Goal: Find specific page/section: Find specific page/section

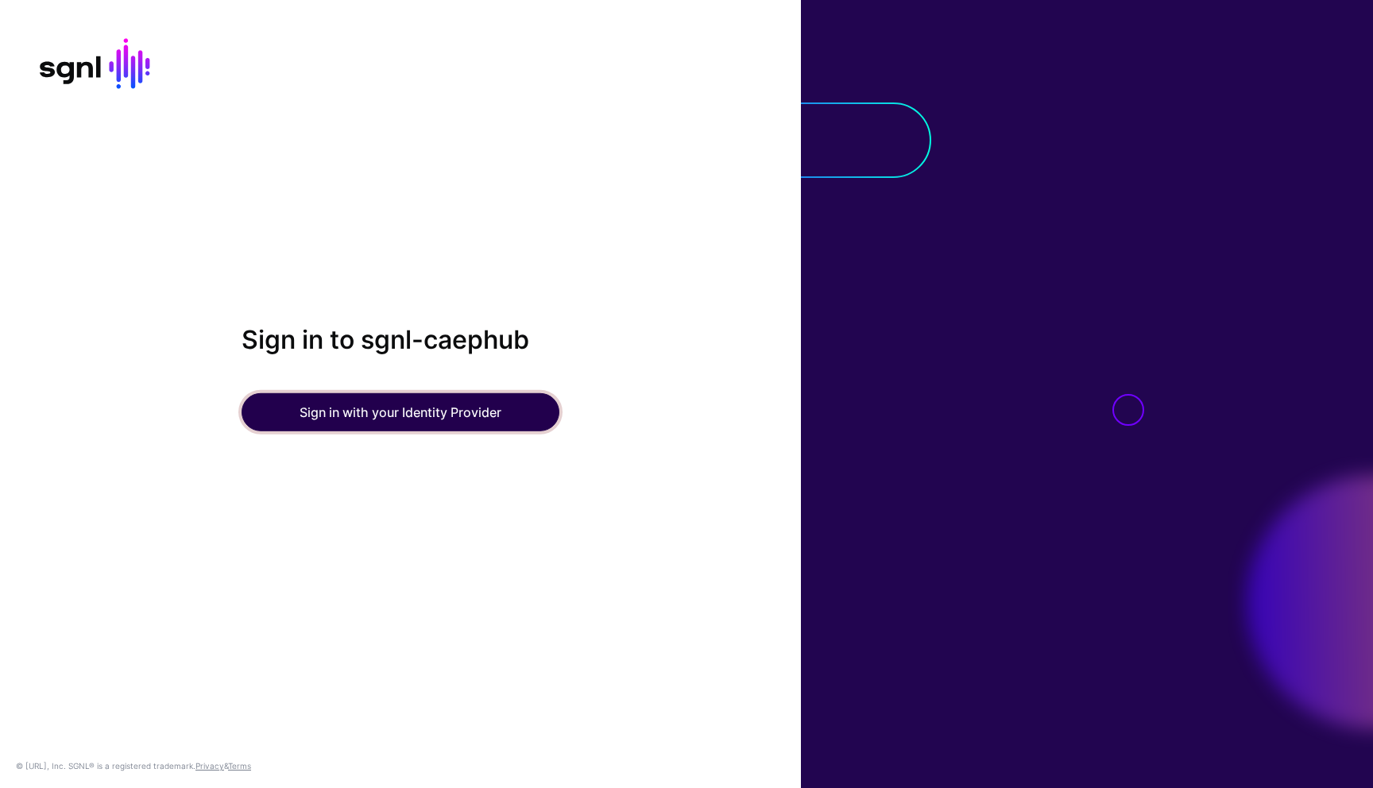
click at [304, 405] on button "Sign in with your Identity Provider" at bounding box center [401, 412] width 318 height 38
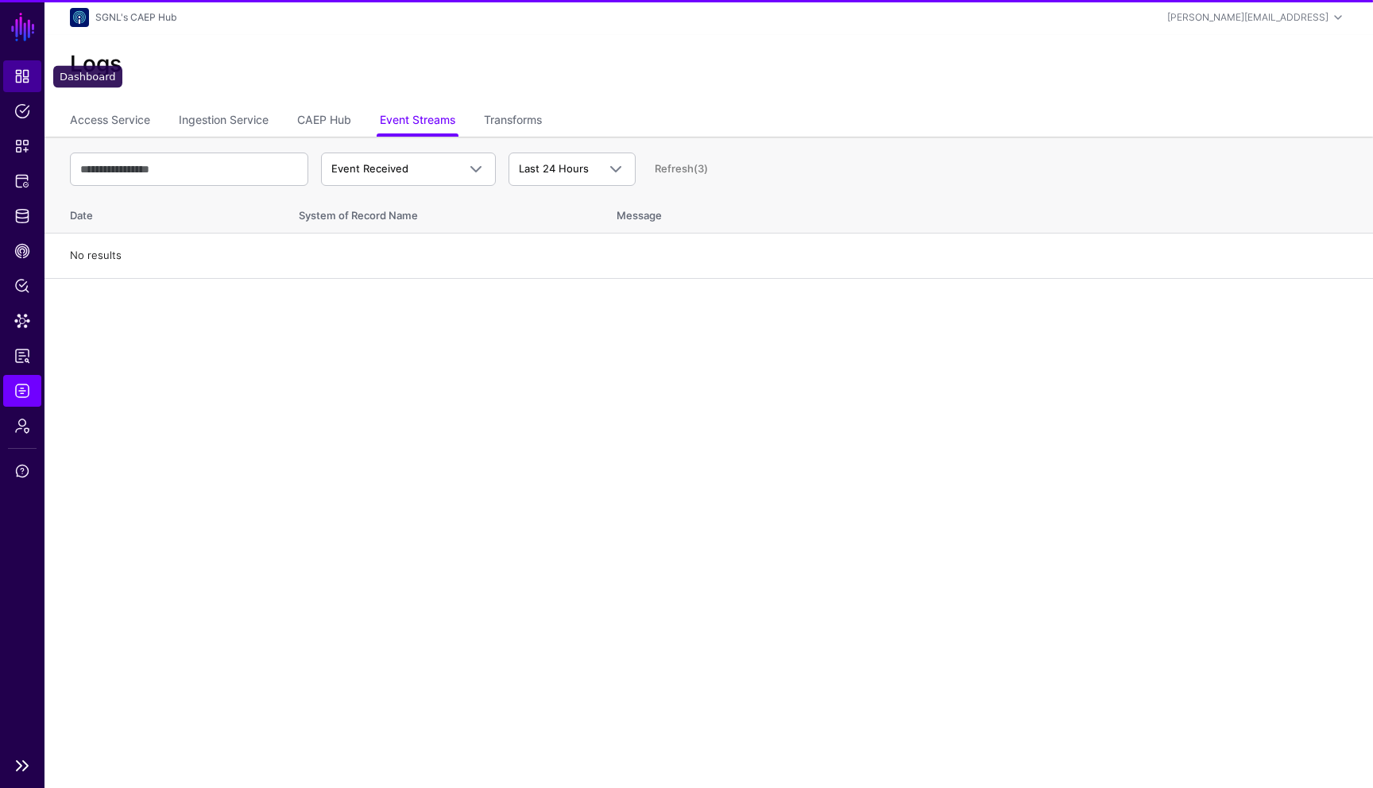
click at [20, 69] on span "Dashboard" at bounding box center [22, 76] width 16 height 16
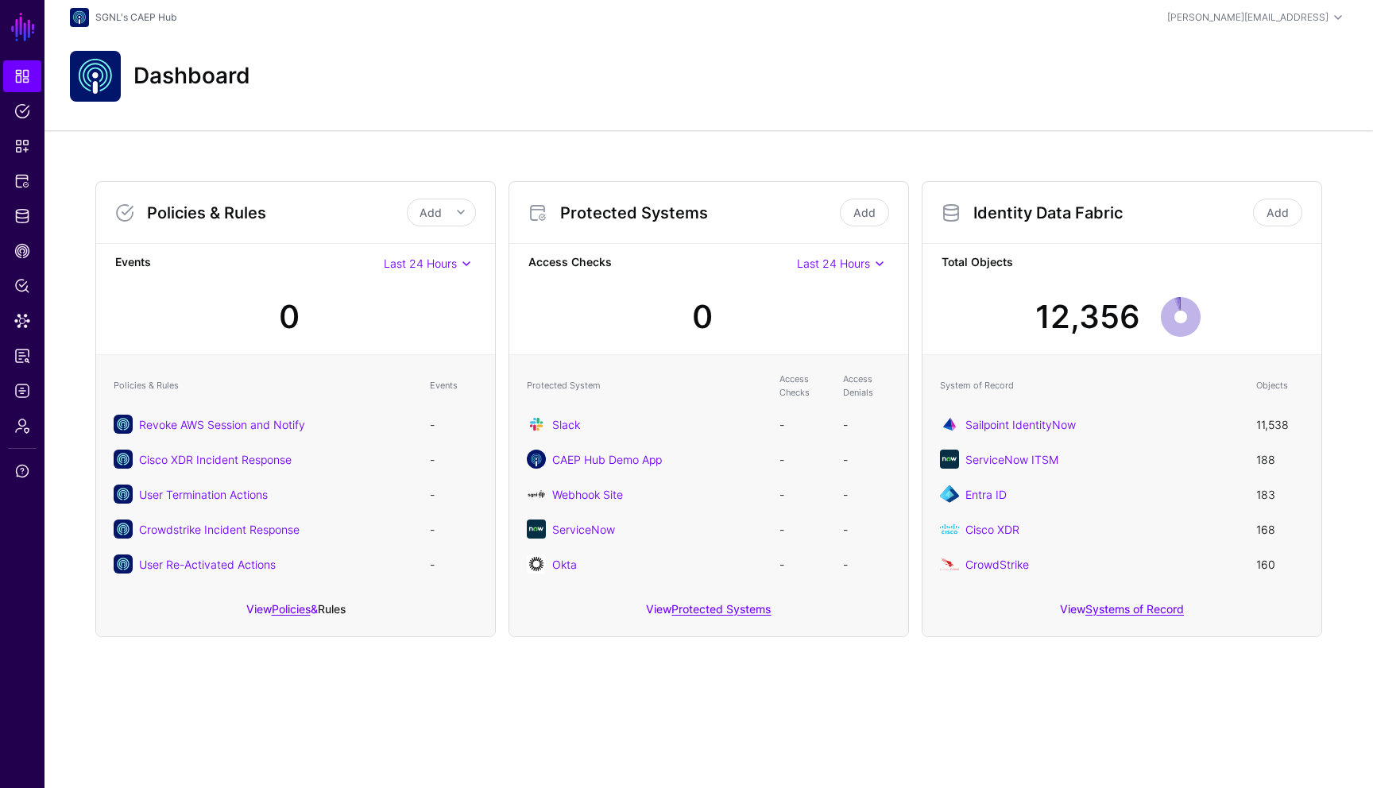
click at [339, 610] on link "Rules" at bounding box center [332, 609] width 28 height 14
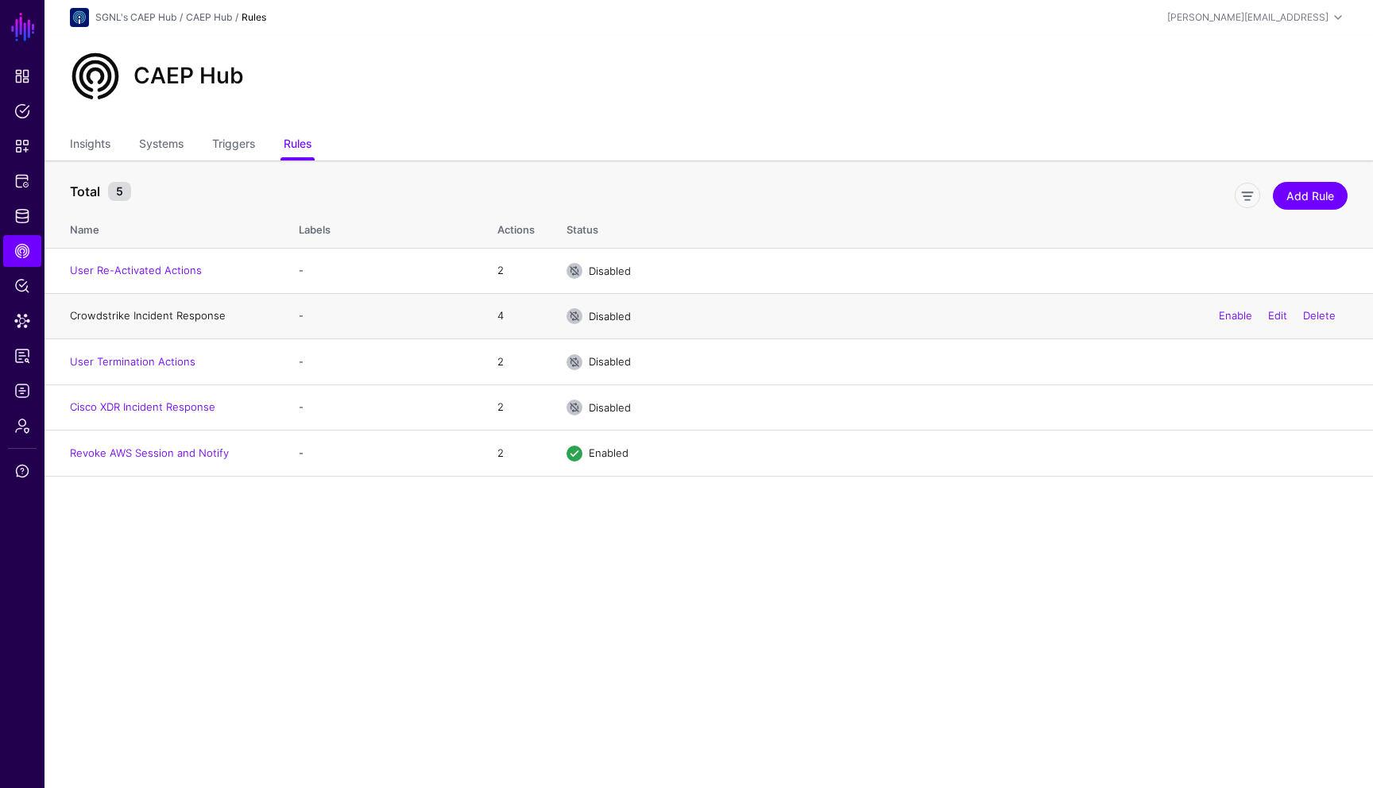
click at [130, 315] on link "Crowdstrike Incident Response" at bounding box center [148, 315] width 156 height 13
